Goal: Information Seeking & Learning: Find contact information

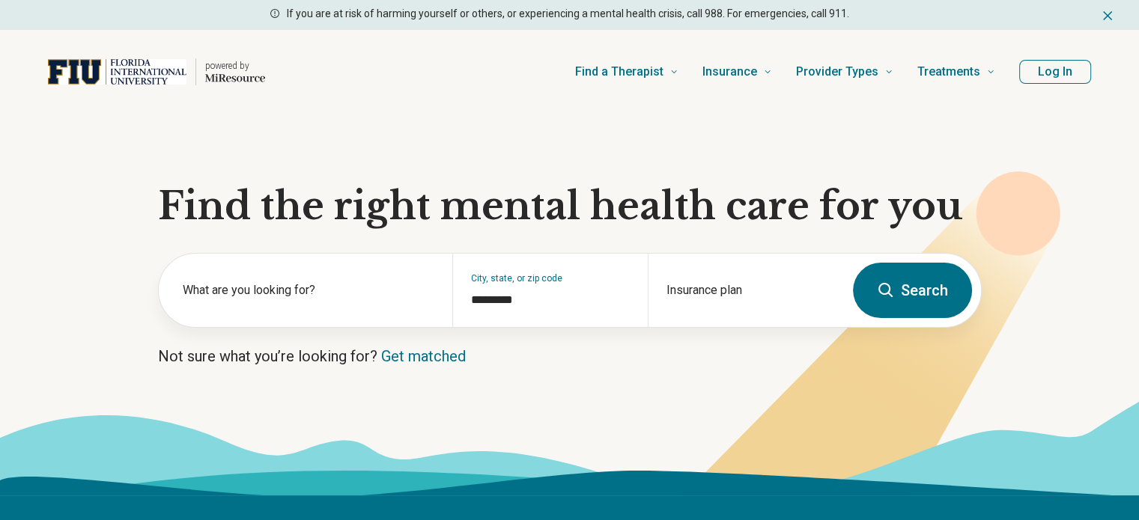
click at [913, 285] on button "Search" at bounding box center [912, 290] width 119 height 55
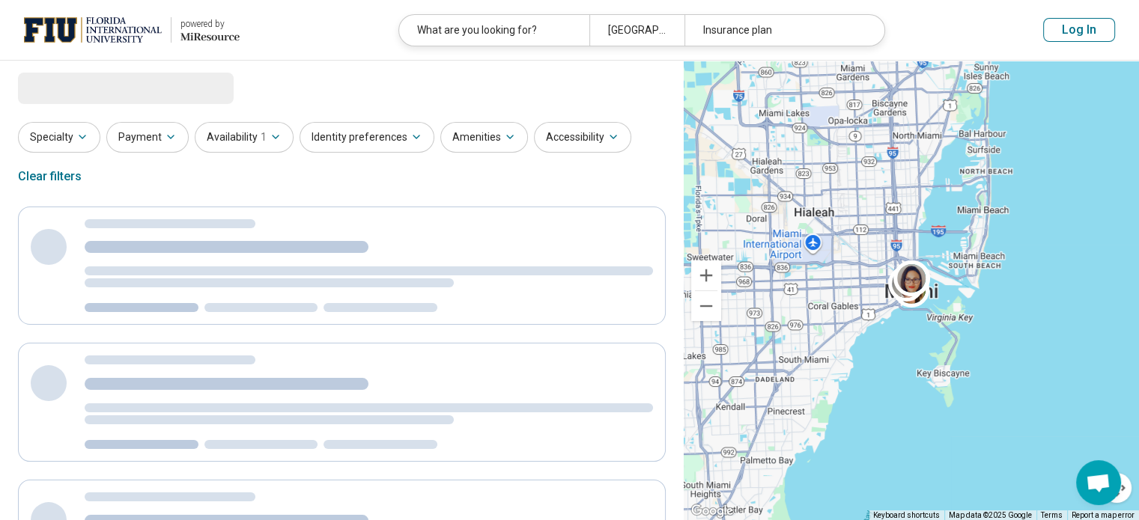
select select "***"
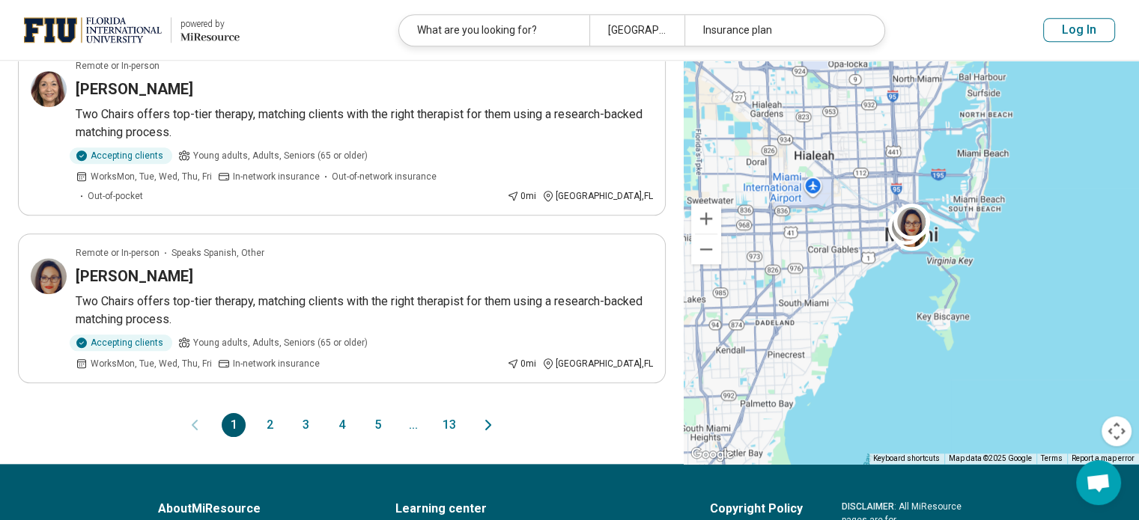
scroll to position [1713, 0]
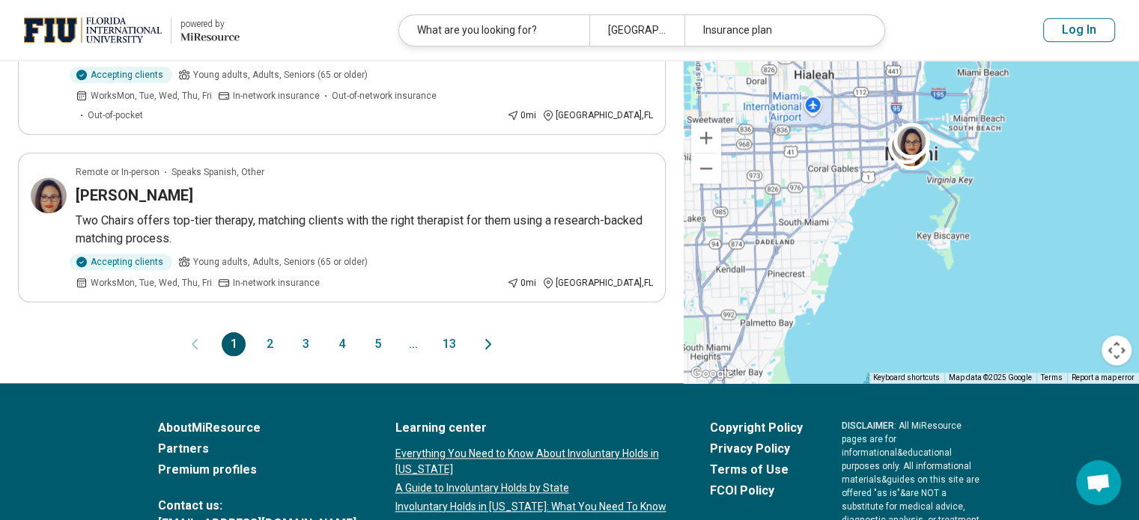
click at [267, 332] on button "2" at bounding box center [270, 344] width 24 height 24
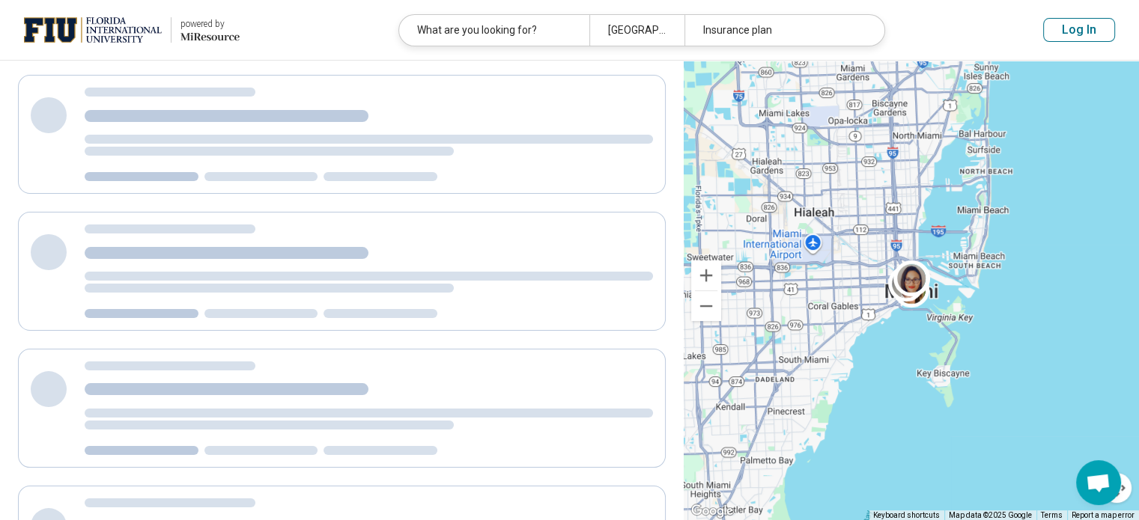
scroll to position [0, 0]
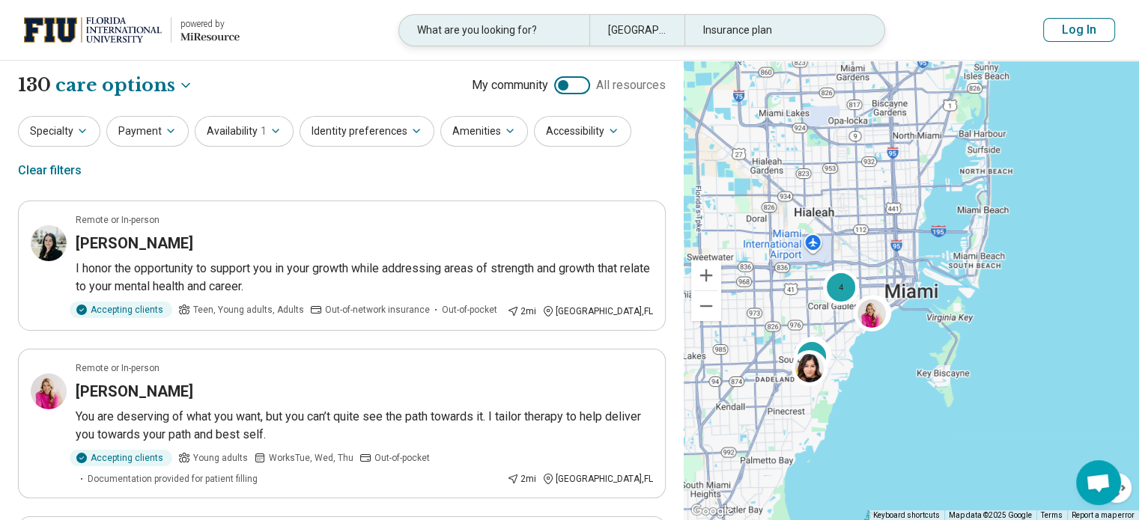
click at [478, 25] on div "What are you looking for?" at bounding box center [494, 30] width 190 height 31
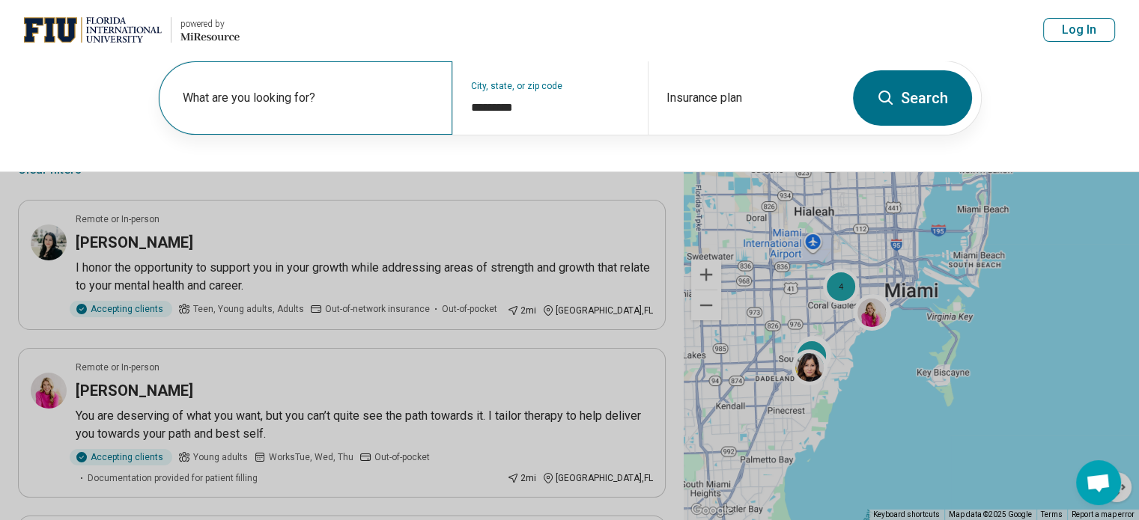
click at [302, 89] on label "What are you looking for?" at bounding box center [309, 98] width 252 height 18
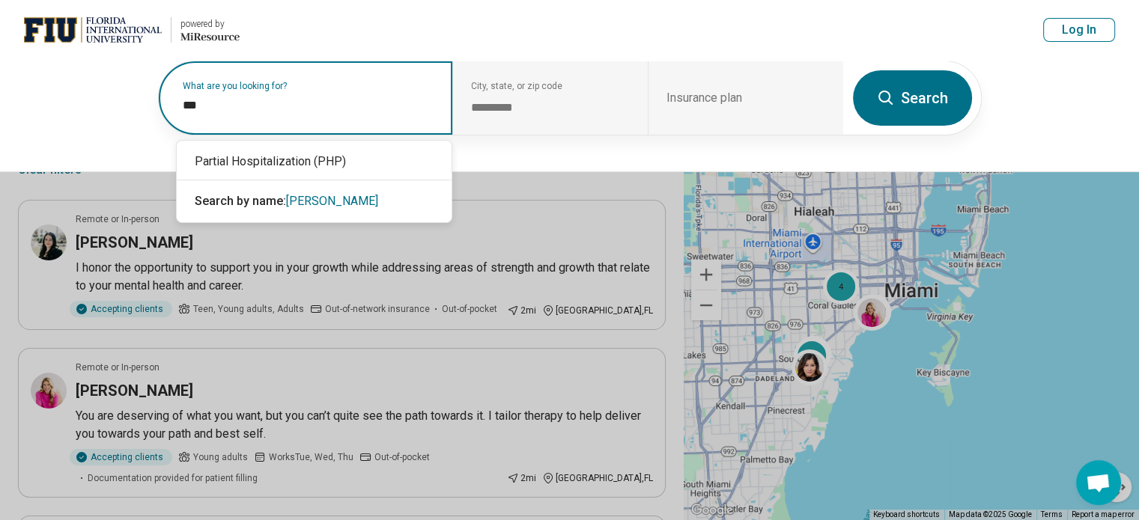
type input "***"
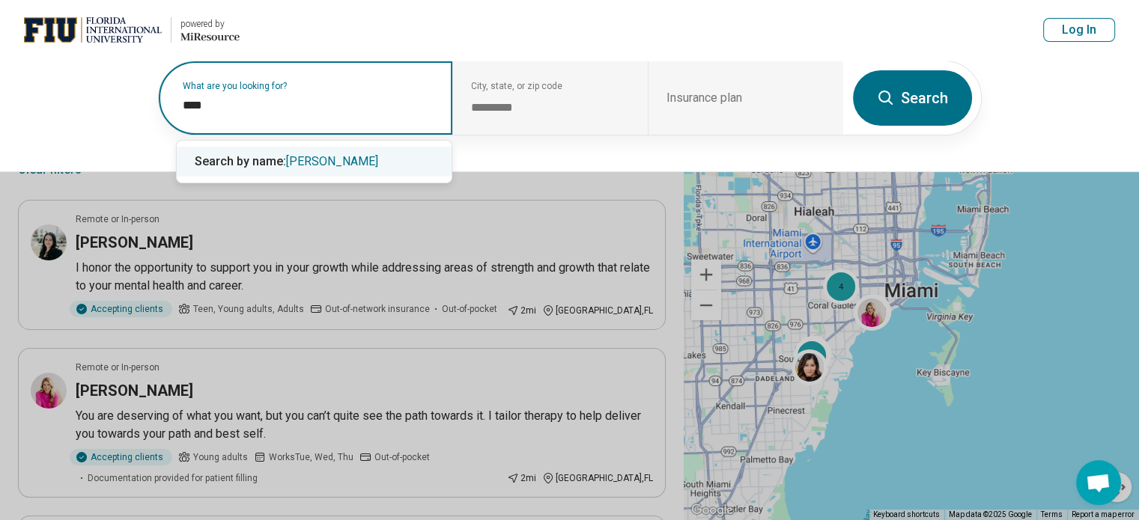
click at [282, 165] on span "Search by name:" at bounding box center [240, 161] width 91 height 14
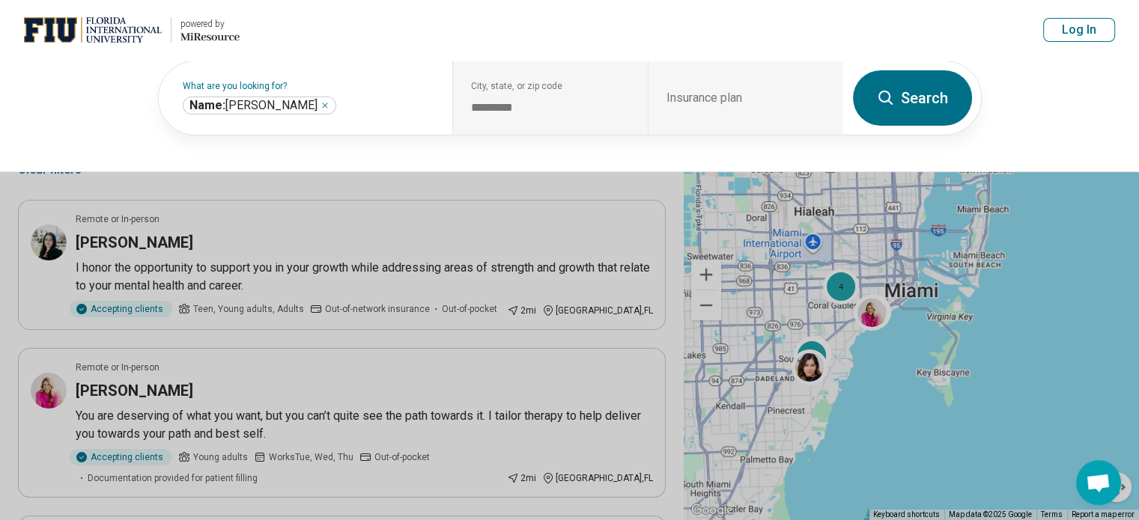
click at [882, 89] on icon at bounding box center [886, 98] width 18 height 18
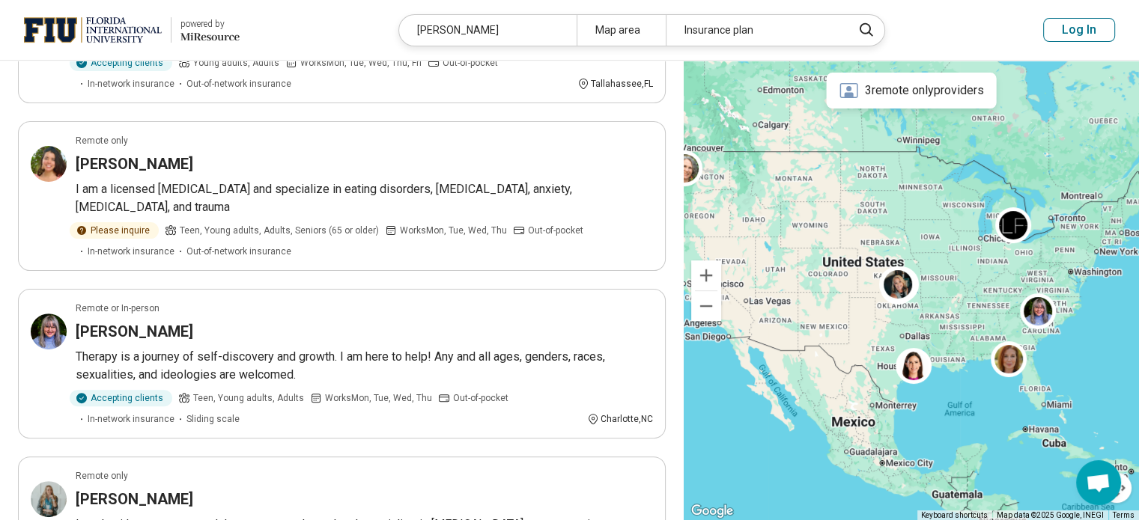
scroll to position [413, 0]
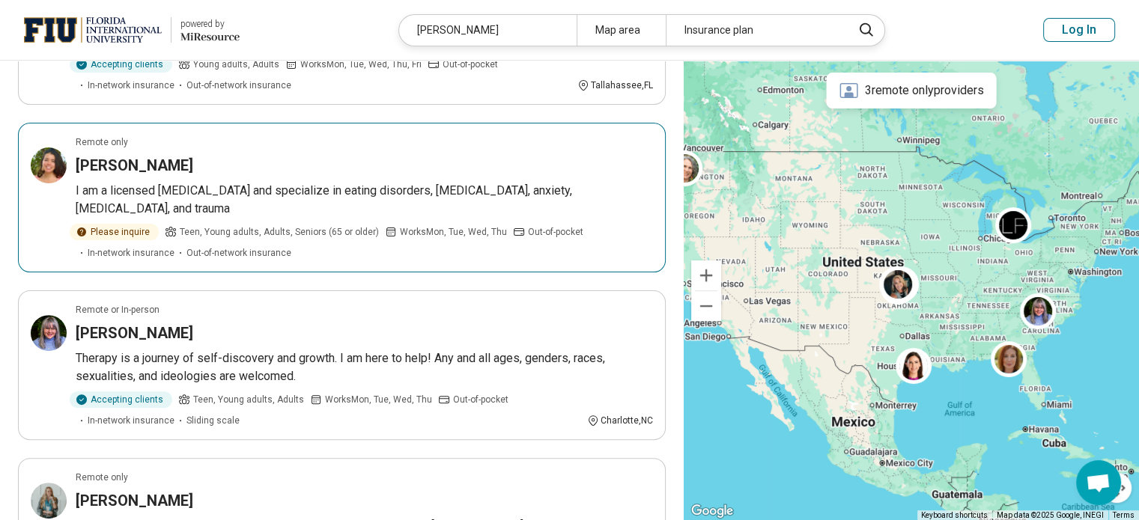
click at [255, 170] on div "Elisabeth Gruber" at bounding box center [364, 165] width 577 height 21
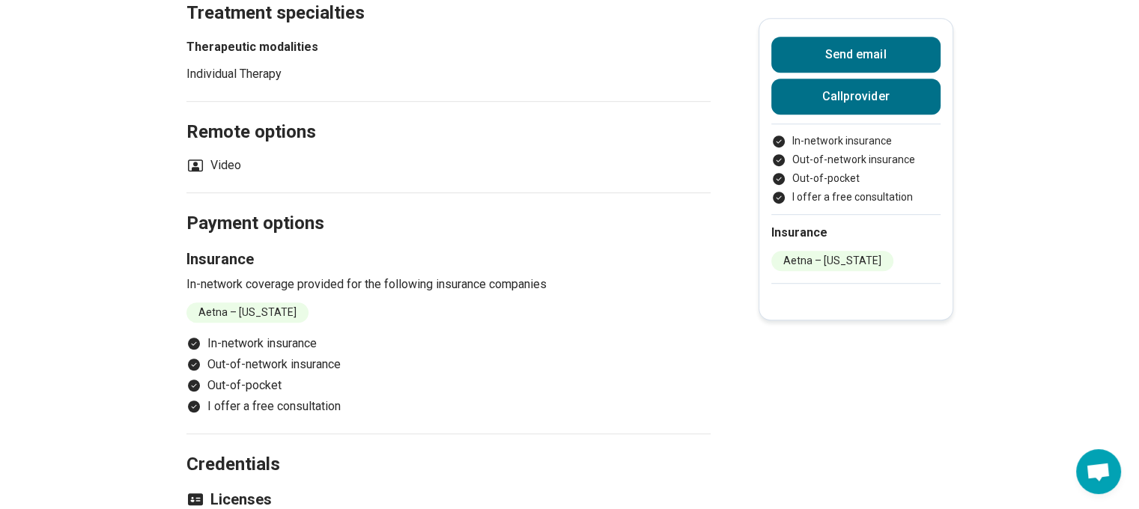
scroll to position [997, 0]
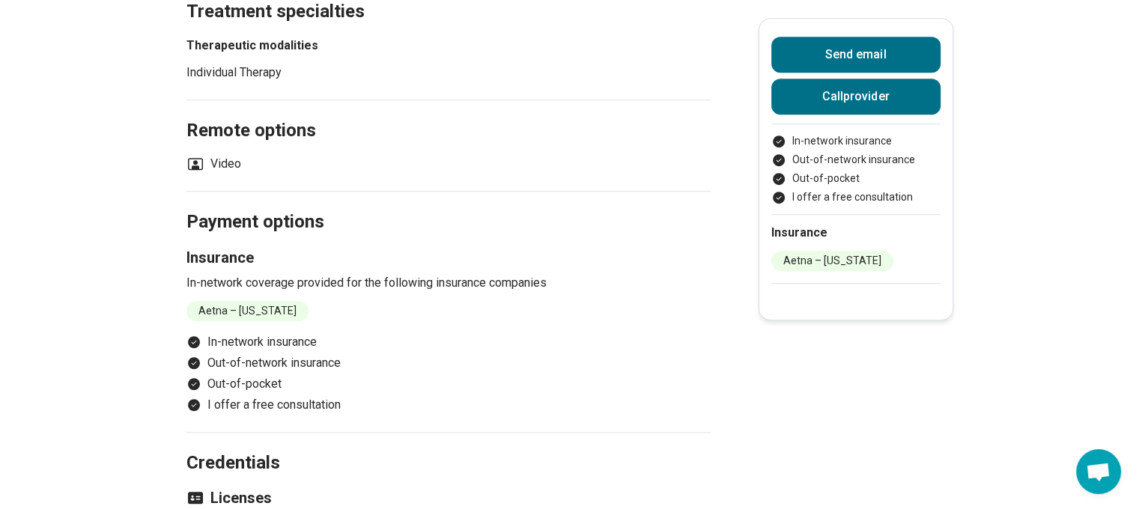
click at [262, 301] on li "Aetna – [US_STATE]" at bounding box center [247, 311] width 122 height 20
click at [240, 301] on li "Aetna – [US_STATE]" at bounding box center [247, 311] width 122 height 20
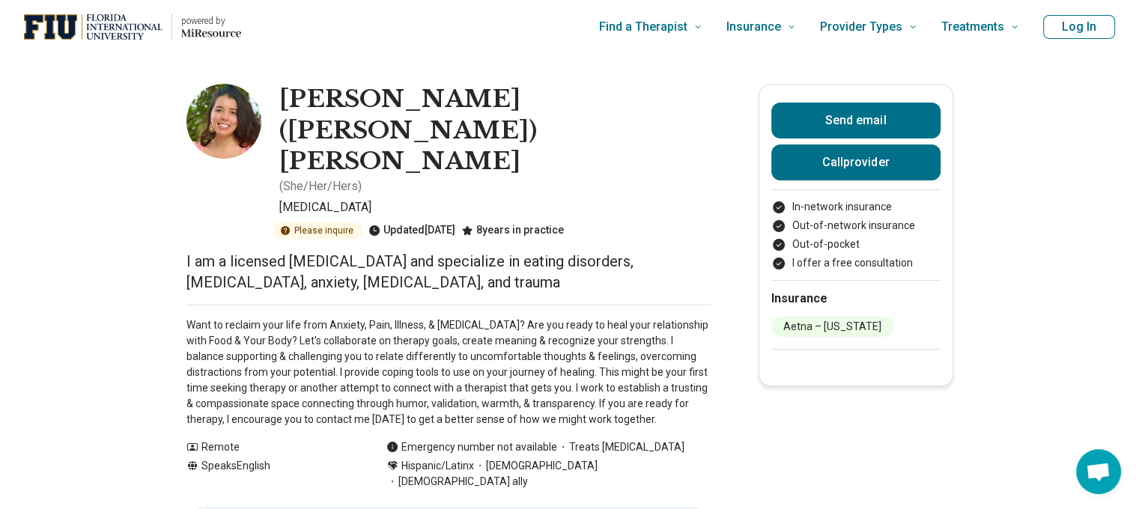
scroll to position [0, 0]
